Goal: Complete application form: Complete application form

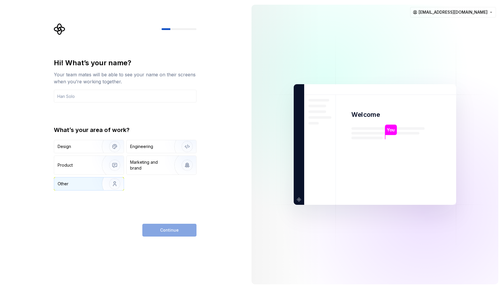
click at [98, 188] on img "button" at bounding box center [110, 183] width 37 height 39
click at [114, 101] on input "text" at bounding box center [125, 96] width 143 height 13
type input "Test"
click at [155, 231] on button "Continue" at bounding box center [169, 230] width 54 height 13
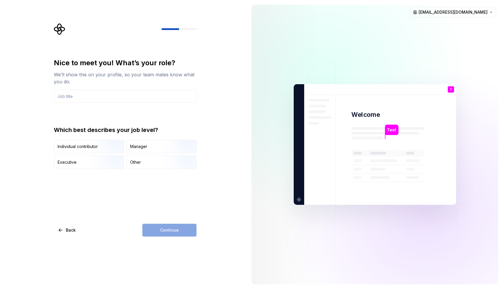
click at [154, 195] on div "Nice to meet you! What’s your role? We’ll show this on your profile, so your te…" at bounding box center [125, 147] width 143 height 178
